Goal: Navigation & Orientation: Find specific page/section

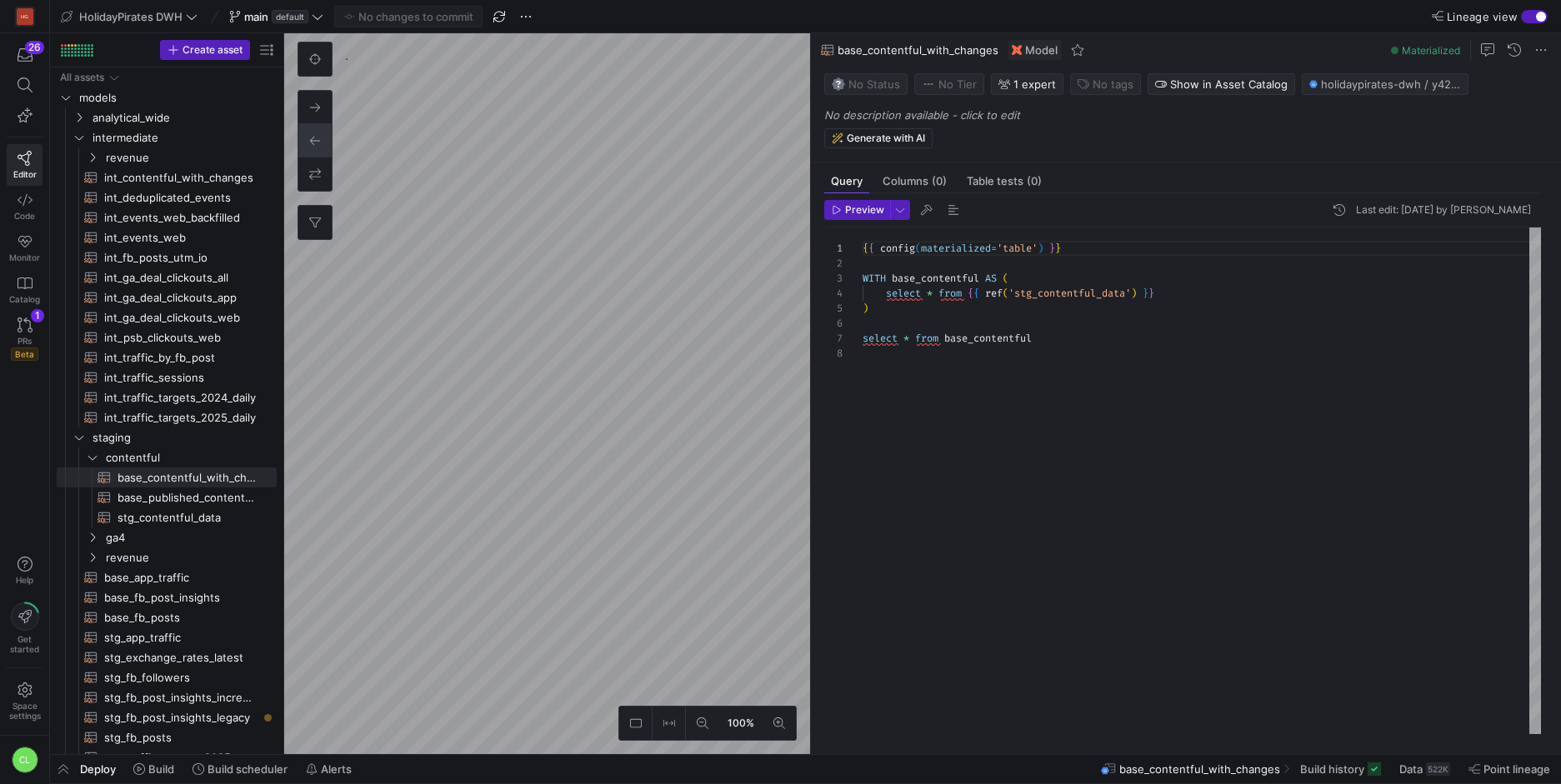
scroll to position [105, 0]
click at [18, 332] on link "PRs Beta 1" at bounding box center [24, 339] width 36 height 56
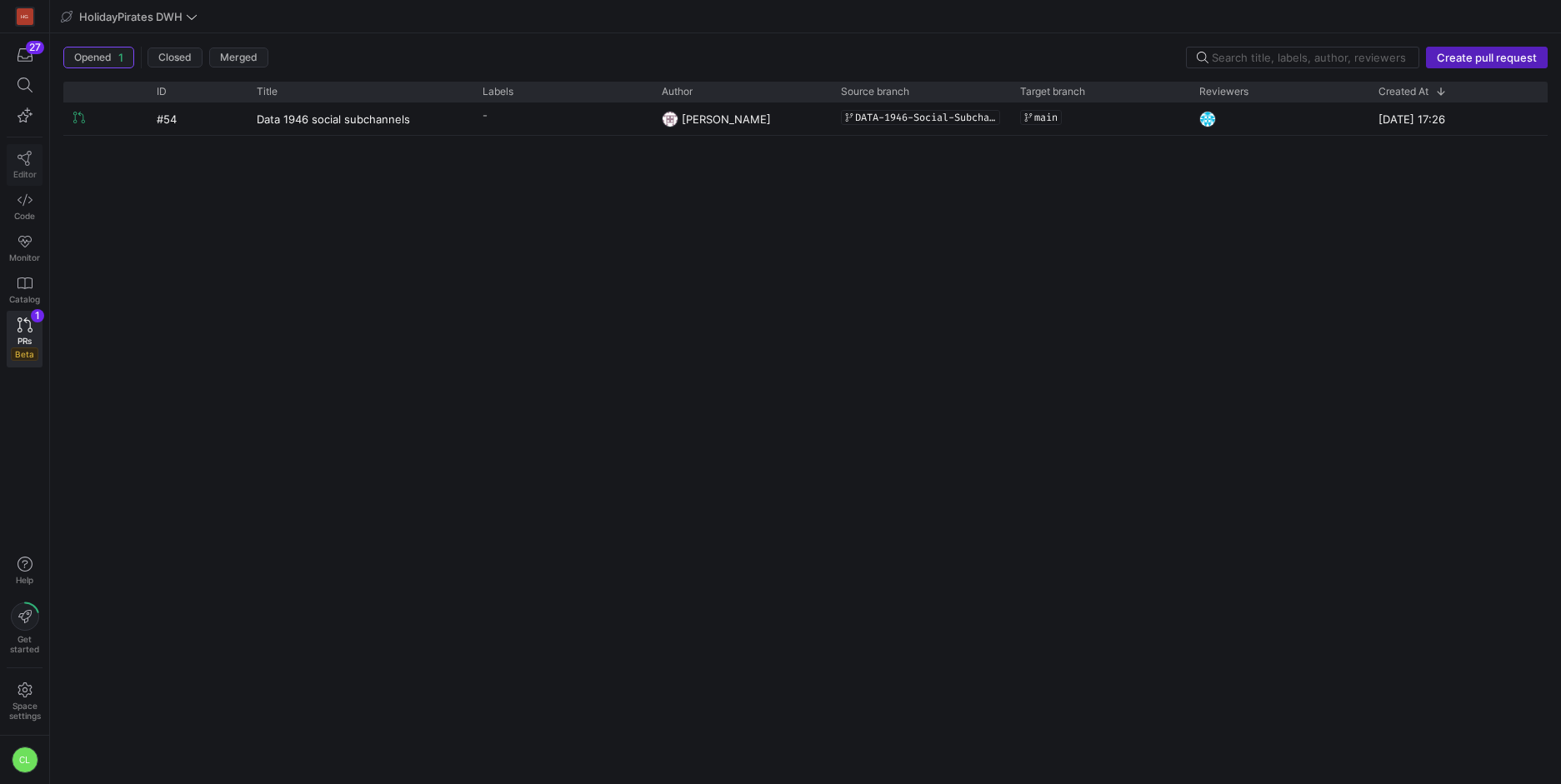
click at [20, 169] on span "Editor" at bounding box center [24, 174] width 23 height 10
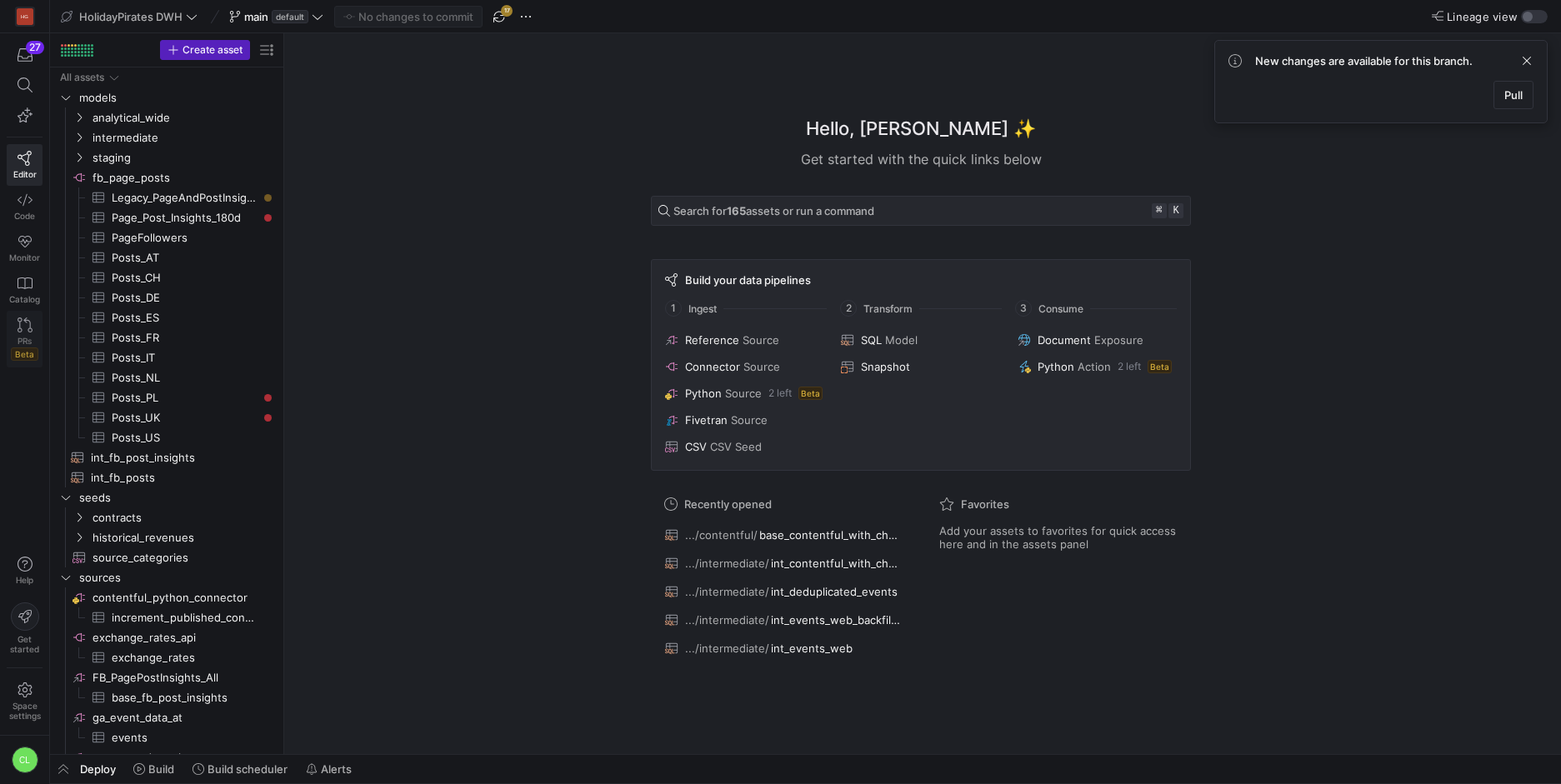
click at [31, 319] on icon at bounding box center [25, 325] width 15 height 15
